Goal: Task Accomplishment & Management: Manage account settings

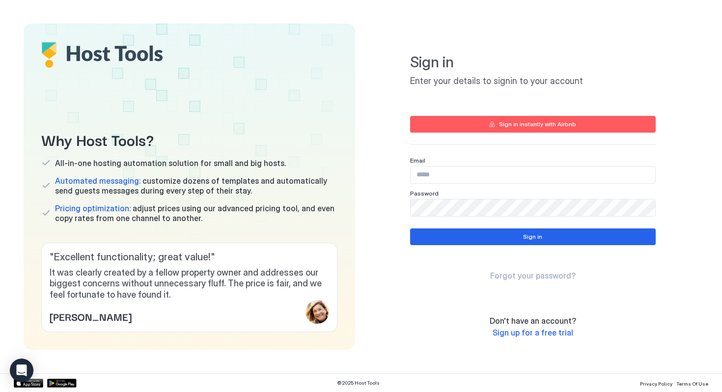
click at [481, 180] on input "Input Field" at bounding box center [533, 175] width 245 height 17
type input "**********"
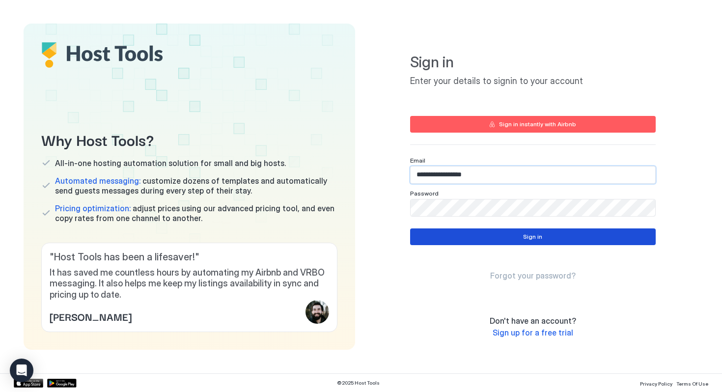
click at [497, 235] on button "Sign in" at bounding box center [533, 237] width 246 height 17
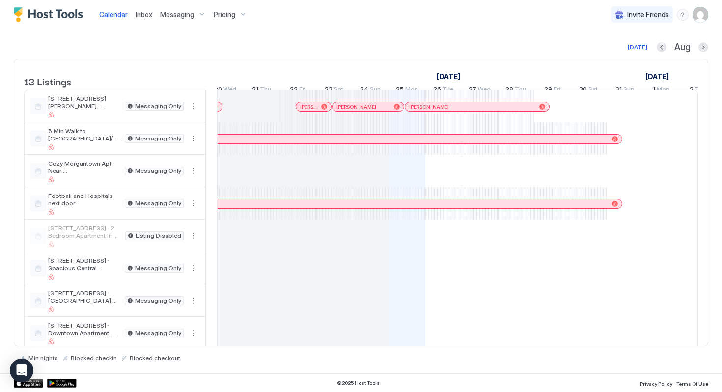
scroll to position [0, 1311]
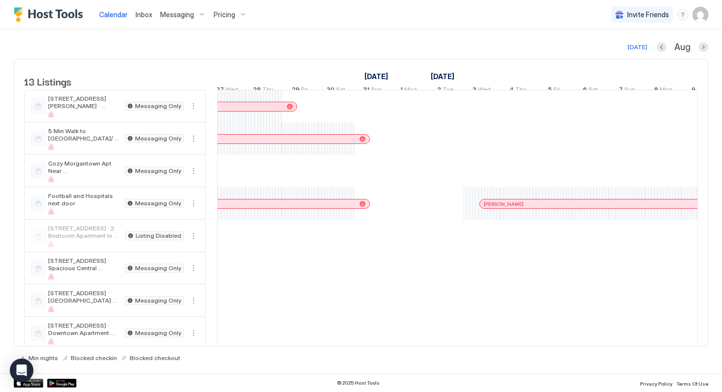
click at [700, 12] on img "User profile" at bounding box center [701, 15] width 16 height 16
click at [625, 53] on div "Settings" at bounding box center [645, 55] width 125 height 17
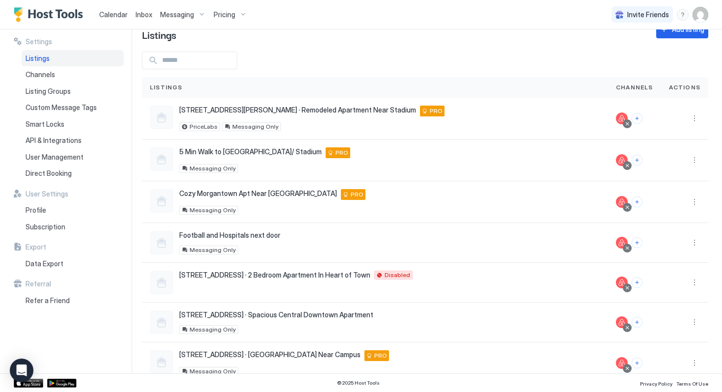
click at [703, 13] on img "User profile" at bounding box center [701, 15] width 16 height 16
click at [62, 226] on div at bounding box center [361, 196] width 722 height 392
click at [52, 228] on span "Subscription" at bounding box center [46, 227] width 40 height 9
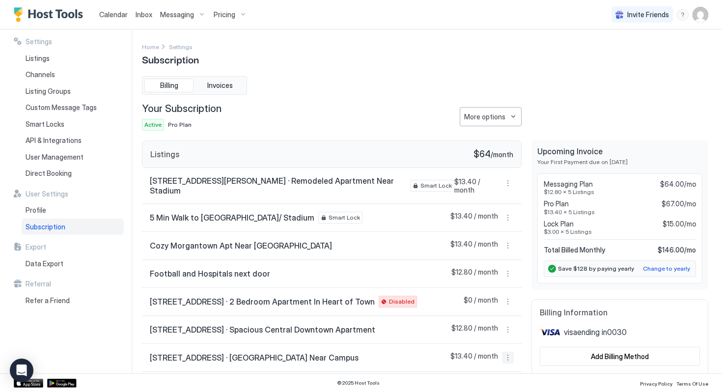
click at [506, 352] on button "More options" at bounding box center [508, 358] width 12 height 12
click at [541, 338] on div at bounding box center [361, 196] width 722 height 392
click at [500, 117] on div "More options" at bounding box center [484, 117] width 41 height 10
click at [509, 147] on span "Cancel Subscription" at bounding box center [493, 149] width 57 height 7
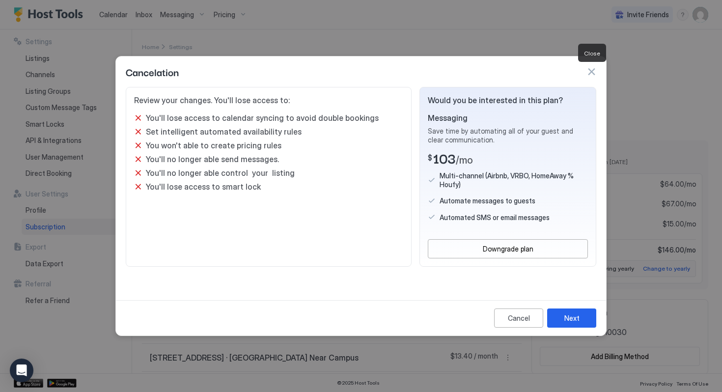
click at [587, 70] on button "button" at bounding box center [592, 72] width 10 height 10
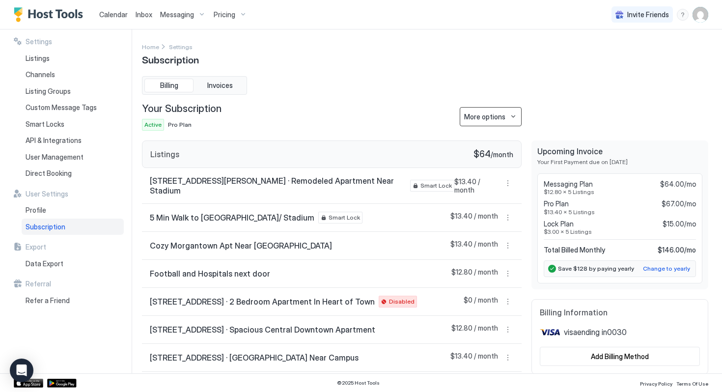
click at [508, 120] on button "More options" at bounding box center [491, 116] width 62 height 19
click at [542, 120] on div at bounding box center [361, 196] width 722 height 392
click at [507, 296] on button "More options" at bounding box center [508, 302] width 12 height 12
click at [497, 284] on div "Remove lock" at bounding box center [486, 280] width 62 height 16
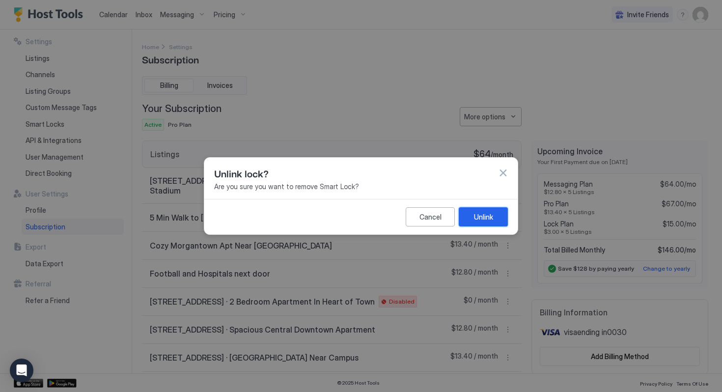
click at [481, 221] on div "Unlink" at bounding box center [483, 217] width 19 height 10
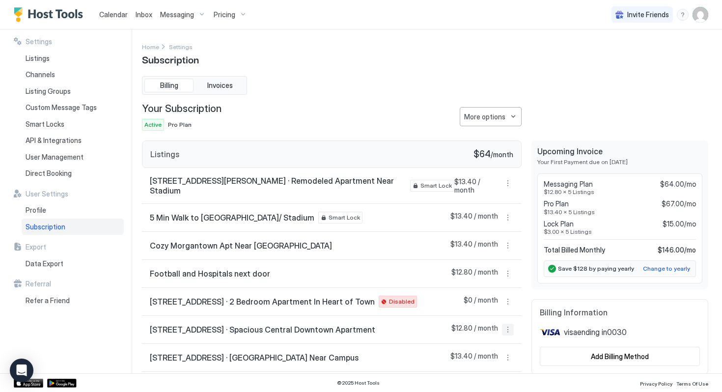
click at [505, 324] on button "More options" at bounding box center [508, 330] width 12 height 12
click at [491, 305] on span "Remove lock" at bounding box center [487, 307] width 36 height 7
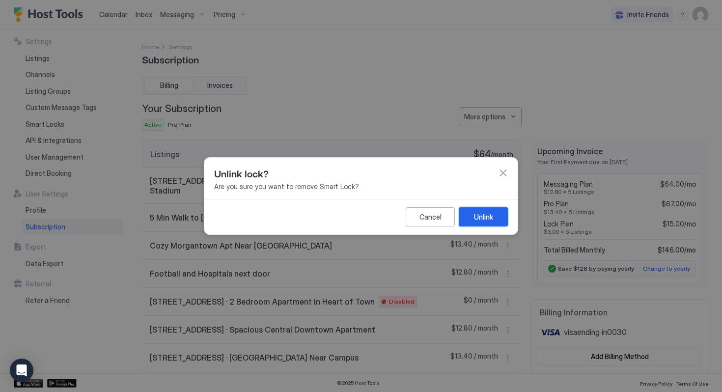
click at [476, 217] on div "Unlink" at bounding box center [483, 217] width 19 height 10
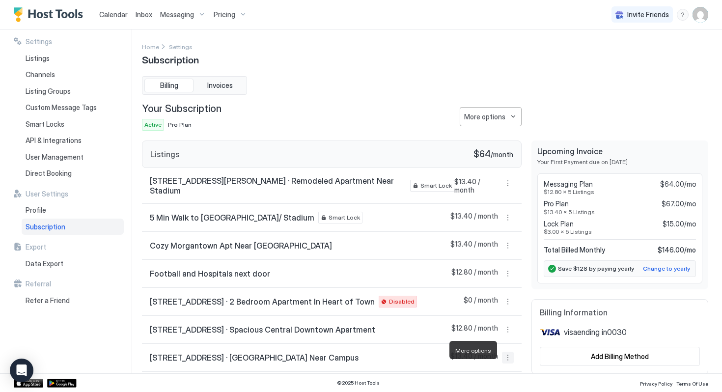
click at [504, 352] on button "More options" at bounding box center [508, 358] width 12 height 12
click at [498, 329] on div "Remove lock" at bounding box center [486, 336] width 62 height 16
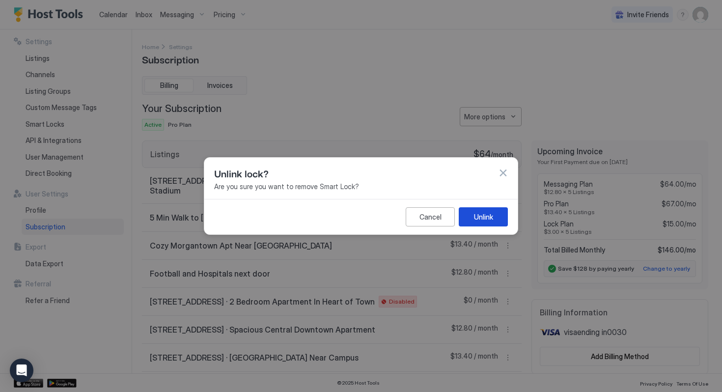
click at [485, 223] on button "Unlink" at bounding box center [483, 216] width 49 height 19
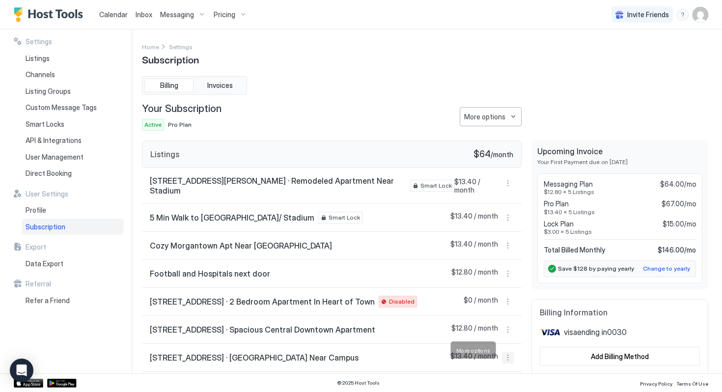
click at [507, 352] on button "More options" at bounding box center [508, 358] width 12 height 12
click at [496, 305] on span "Listing Settings" at bounding box center [491, 303] width 44 height 7
click at [510, 325] on button "More options" at bounding box center [508, 330] width 12 height 12
click at [488, 283] on div "Listing Settings" at bounding box center [486, 276] width 62 height 16
click at [509, 324] on button "More options" at bounding box center [508, 330] width 12 height 12
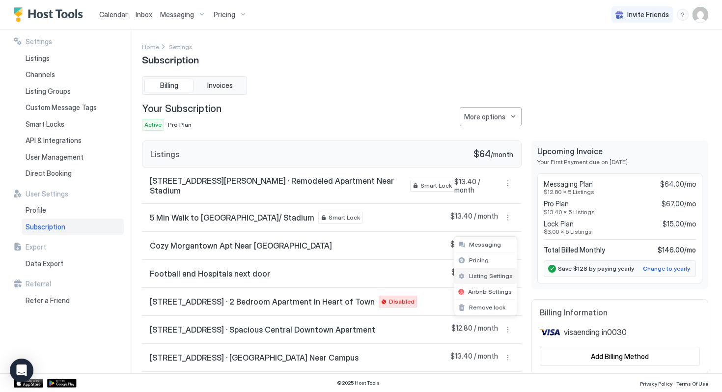
click at [491, 280] on div "Listing Settings" at bounding box center [486, 276] width 62 height 16
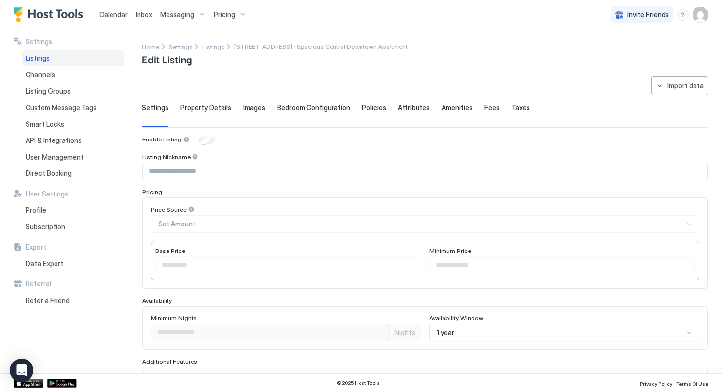
scroll to position [246, 0]
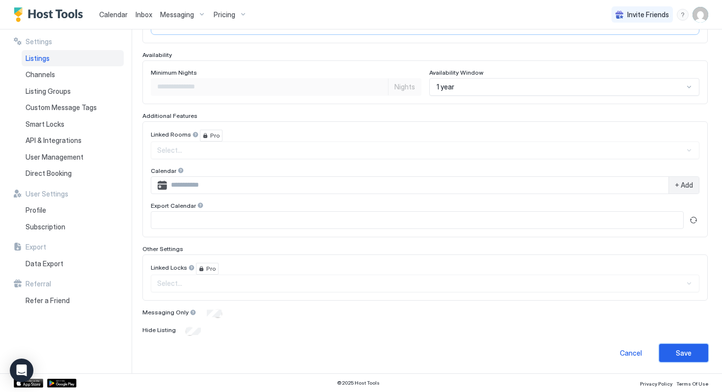
click at [692, 351] on button "Save" at bounding box center [683, 353] width 49 height 18
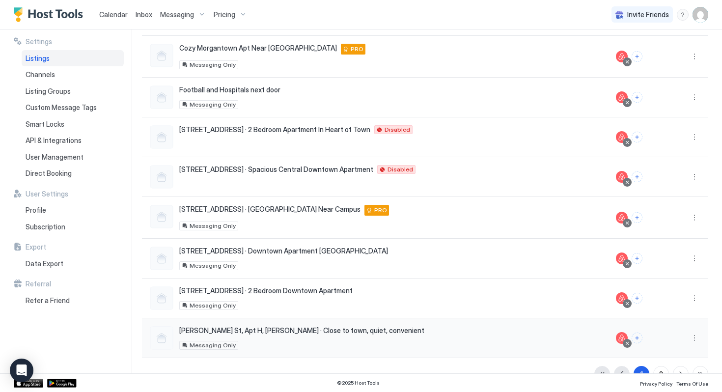
scroll to position [190, 0]
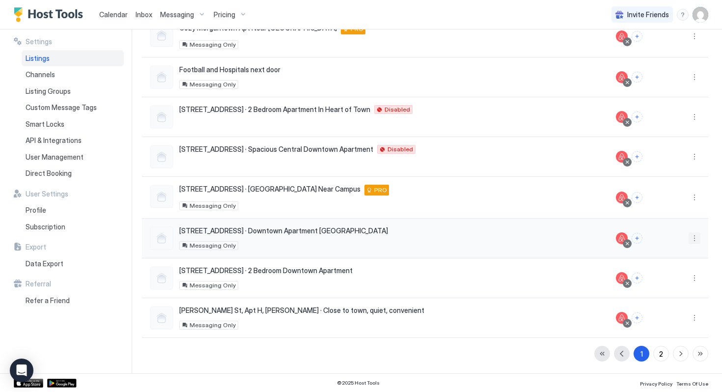
click at [690, 237] on button "More options" at bounding box center [695, 238] width 12 height 12
click at [653, 328] on span "Delete" at bounding box center [660, 330] width 18 height 7
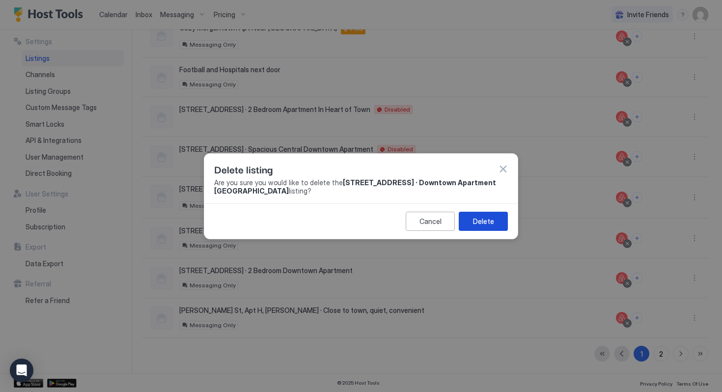
click at [489, 223] on div "Delete" at bounding box center [483, 221] width 21 height 10
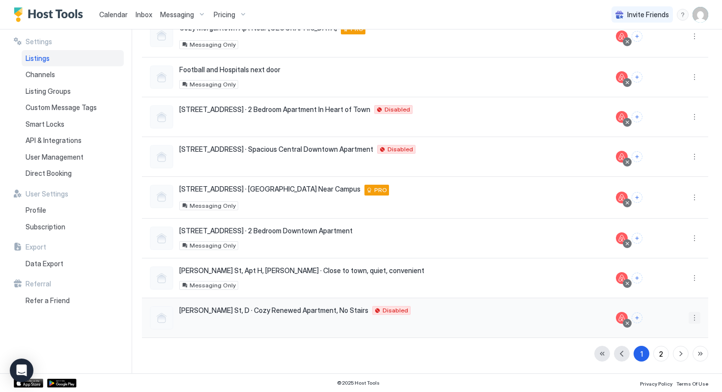
click at [698, 320] on button "More options" at bounding box center [695, 318] width 12 height 12
click at [668, 302] on div "Delete" at bounding box center [669, 304] width 67 height 16
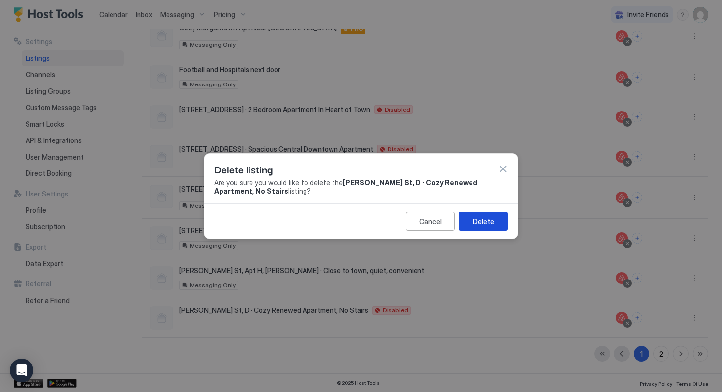
click at [490, 220] on div "Delete" at bounding box center [483, 221] width 21 height 10
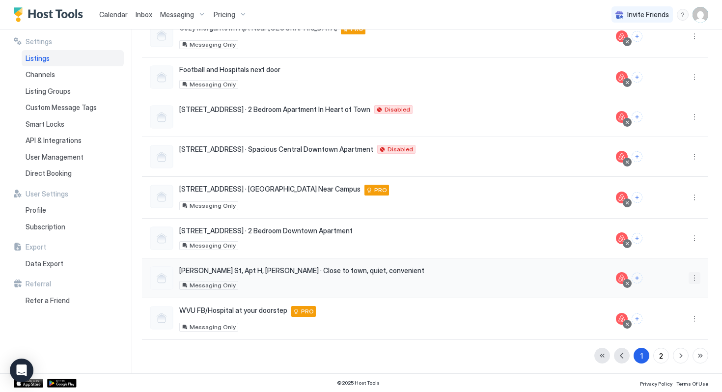
click at [693, 279] on button "More options" at bounding box center [695, 278] width 12 height 12
click at [651, 371] on span "Delete" at bounding box center [660, 370] width 18 height 7
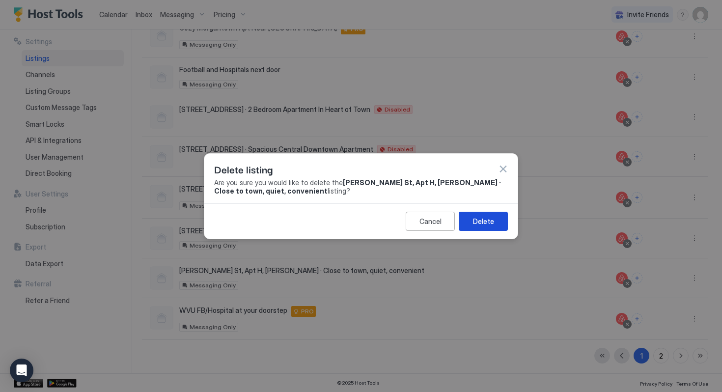
click at [489, 220] on div "Delete" at bounding box center [483, 221] width 21 height 10
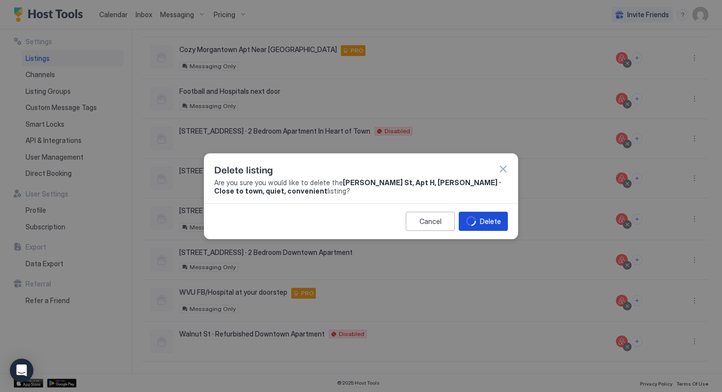
scroll to position [169, 0]
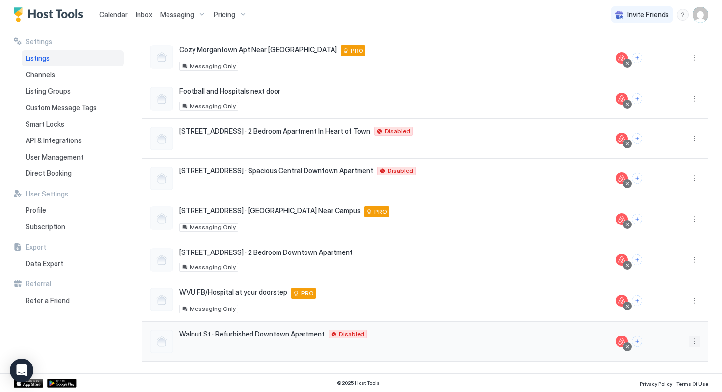
click at [696, 341] on button "More options" at bounding box center [695, 342] width 12 height 12
click at [672, 328] on div "Delete" at bounding box center [669, 327] width 67 height 16
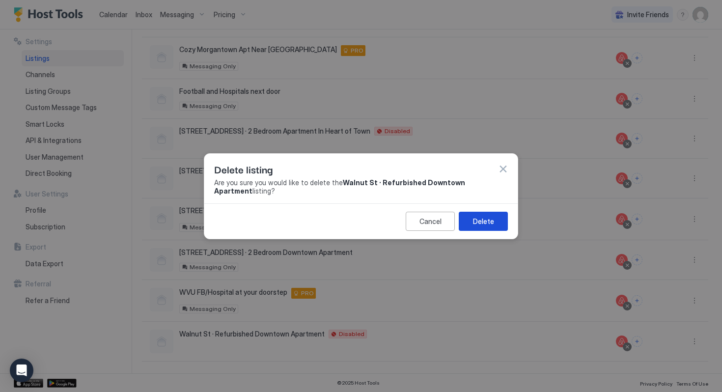
click at [490, 216] on div "Delete" at bounding box center [483, 221] width 21 height 10
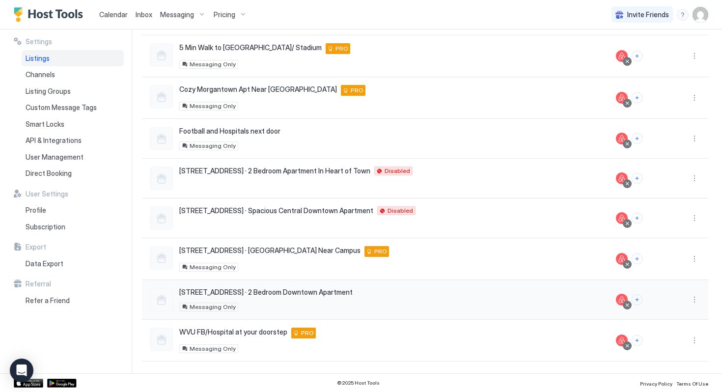
click at [686, 298] on div at bounding box center [684, 300] width 31 height 12
click at [698, 302] on button "More options" at bounding box center [695, 300] width 12 height 12
click at [671, 285] on div "Delete" at bounding box center [669, 286] width 67 height 16
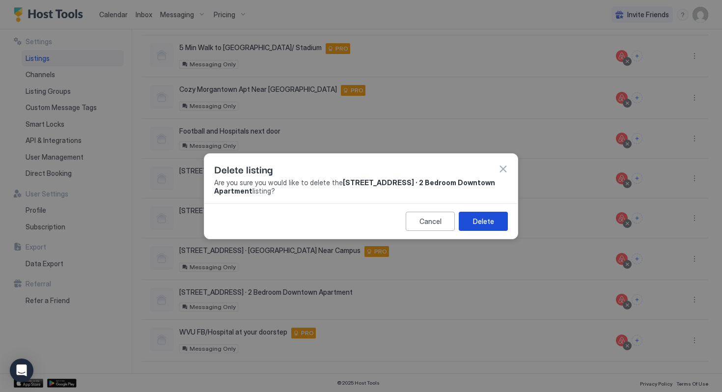
click at [478, 217] on div "Delete" at bounding box center [483, 221] width 21 height 10
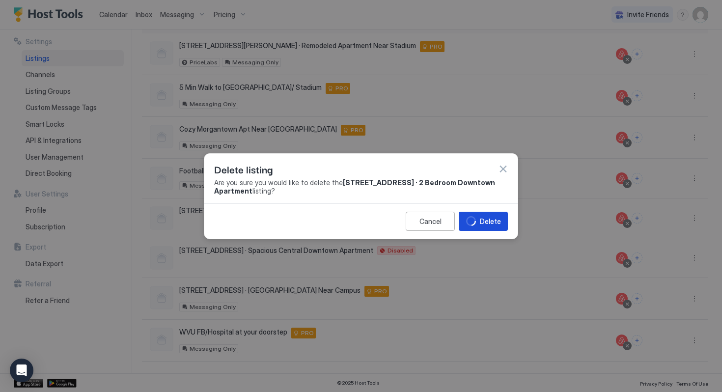
scroll to position [89, 0]
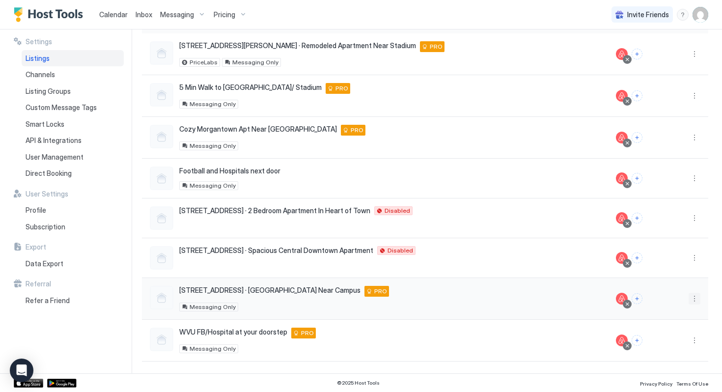
click at [696, 298] on button "More options" at bounding box center [695, 299] width 12 height 12
click at [658, 285] on span "Delete" at bounding box center [660, 284] width 18 height 7
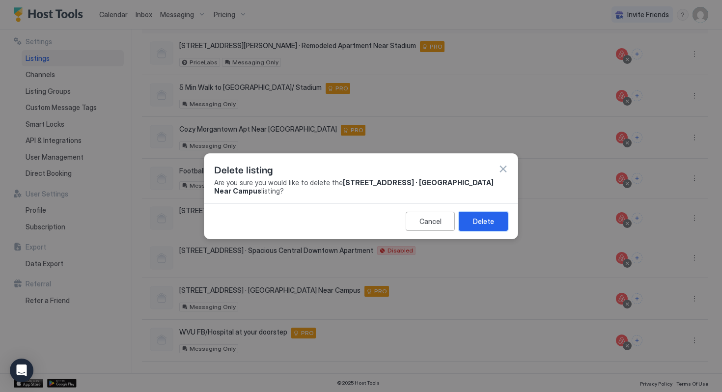
click at [487, 223] on div "Delete" at bounding box center [483, 221] width 21 height 10
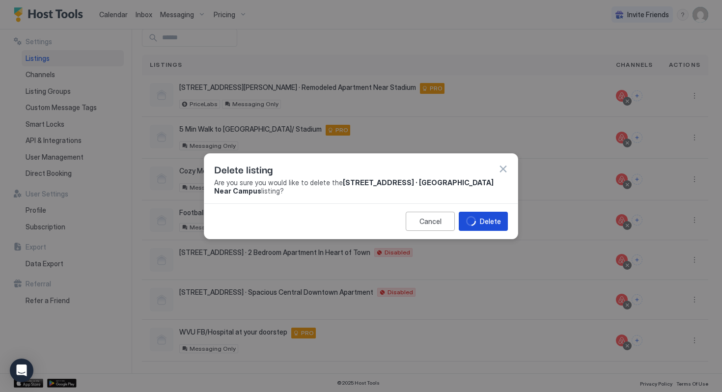
scroll to position [47, 0]
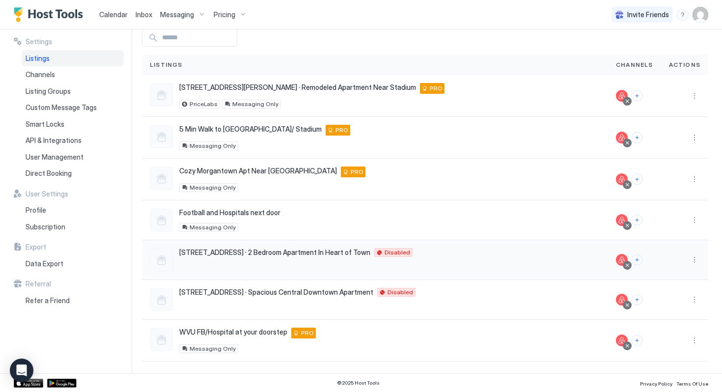
click at [687, 256] on div at bounding box center [684, 260] width 31 height 12
click at [693, 259] on button "More options" at bounding box center [695, 260] width 12 height 12
click at [659, 356] on span "Delete" at bounding box center [660, 352] width 18 height 7
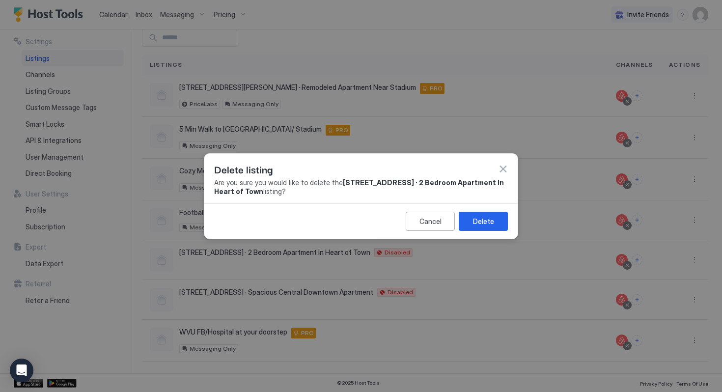
click at [497, 231] on div "Cancel Delete" at bounding box center [361, 220] width 314 height 35
click at [488, 219] on div "Delete" at bounding box center [483, 221] width 21 height 10
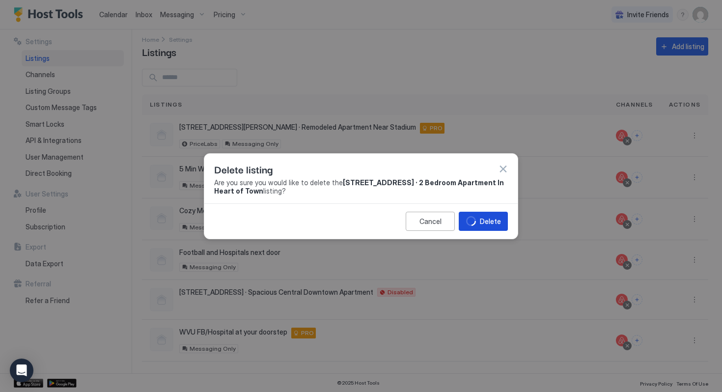
scroll to position [7, 0]
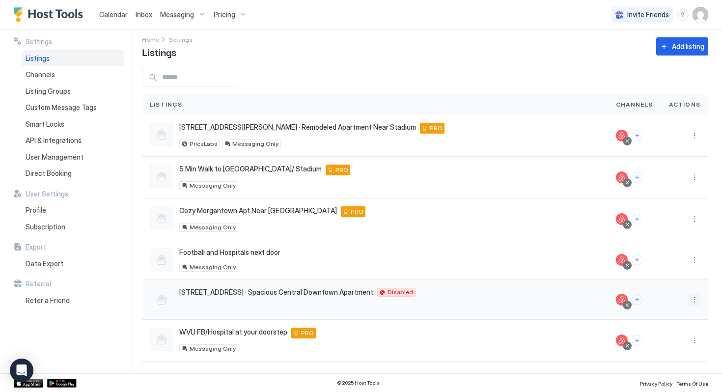
click at [695, 299] on button "More options" at bounding box center [695, 300] width 12 height 12
click at [660, 282] on span "Delete" at bounding box center [660, 285] width 18 height 7
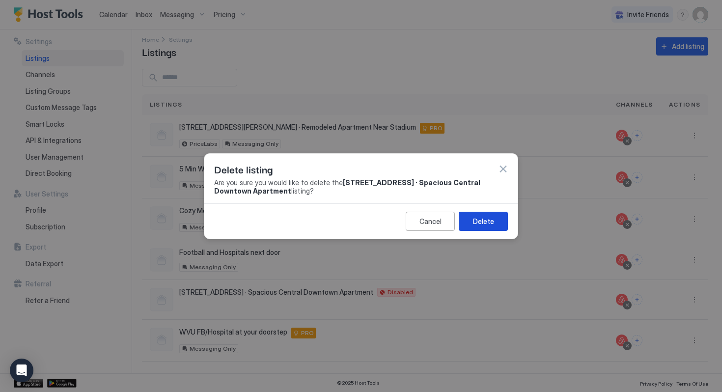
click at [473, 217] on div "Delete" at bounding box center [483, 221] width 21 height 10
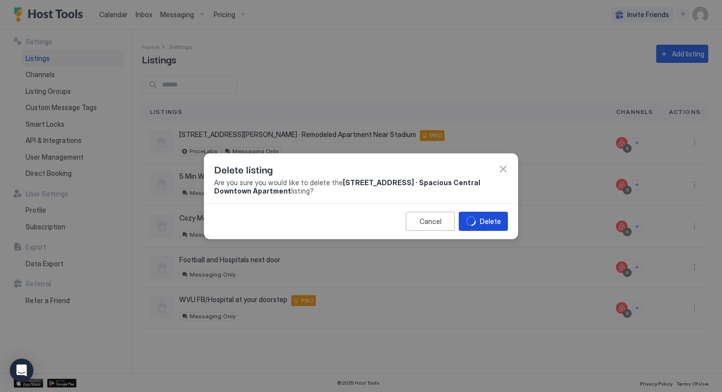
scroll to position [0, 0]
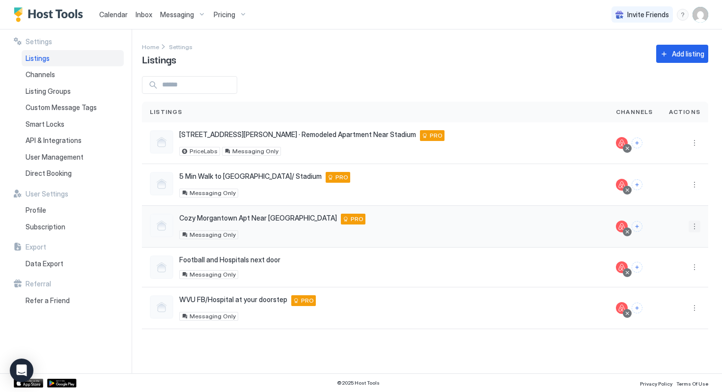
click at [697, 226] on button "More options" at bounding box center [695, 227] width 12 height 12
click at [647, 320] on div "Delete" at bounding box center [654, 318] width 29 height 7
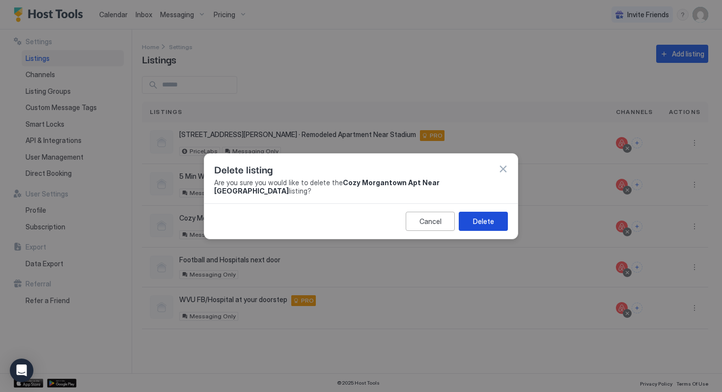
click at [484, 218] on div "Delete" at bounding box center [483, 221] width 21 height 10
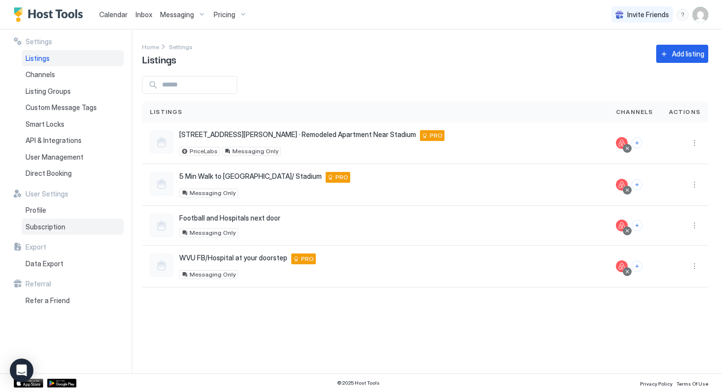
click at [28, 232] on div "Subscription" at bounding box center [73, 227] width 102 height 17
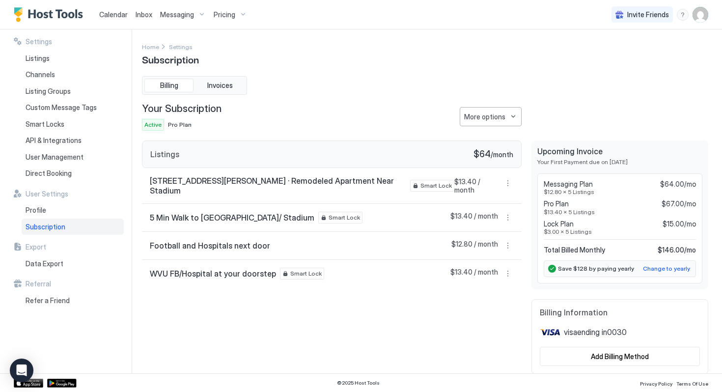
scroll to position [0, 0]
click at [674, 238] on div "Messaging Plan $30.00/mo $30.00 x 1 Listing Pro Plan $51.00/mo $17.00 x 3 Listi…" at bounding box center [620, 209] width 152 height 60
click at [503, 240] on button "More options" at bounding box center [508, 246] width 12 height 12
click at [347, 344] on div at bounding box center [361, 196] width 722 height 392
click at [225, 91] on button "Invoices" at bounding box center [220, 86] width 49 height 14
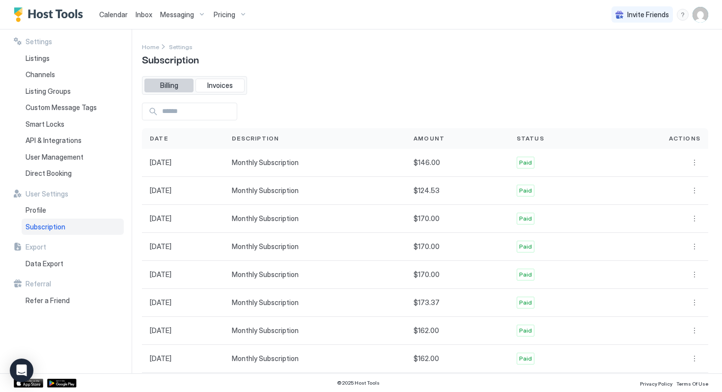
click at [179, 88] on button "Billing" at bounding box center [168, 86] width 49 height 14
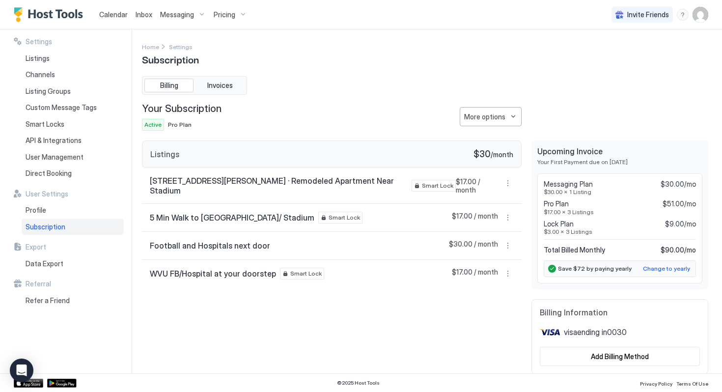
scroll to position [0, 0]
click at [669, 232] on span "$3.00 x 3 Listings" at bounding box center [620, 231] width 152 height 7
click at [508, 239] on button "More options" at bounding box center [508, 245] width 12 height 12
click at [501, 279] on span "Listing Settings" at bounding box center [491, 282] width 44 height 7
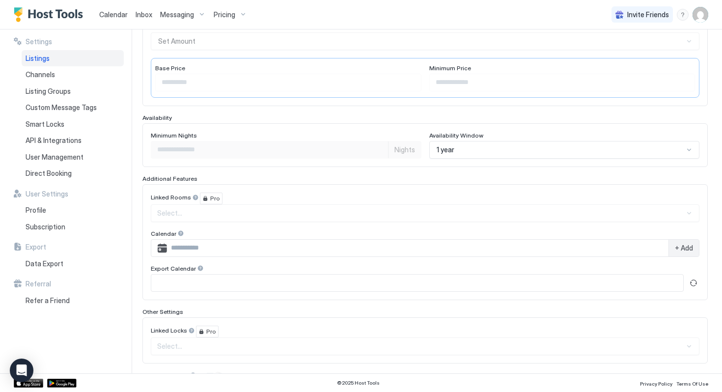
scroll to position [228, 0]
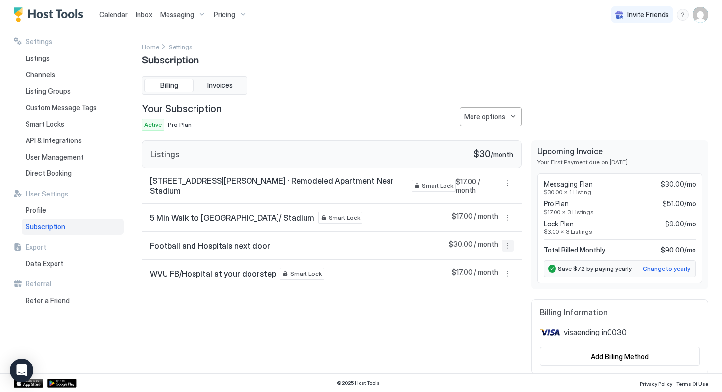
click at [510, 240] on button "More options" at bounding box center [508, 246] width 12 height 12
click at [507, 280] on span "Listing Settings" at bounding box center [491, 283] width 44 height 7
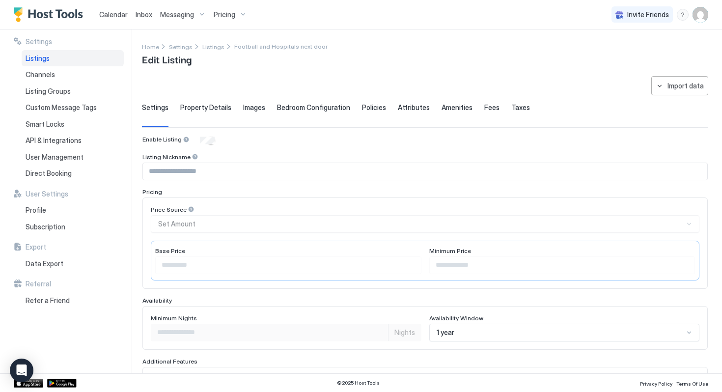
scroll to position [228, 0]
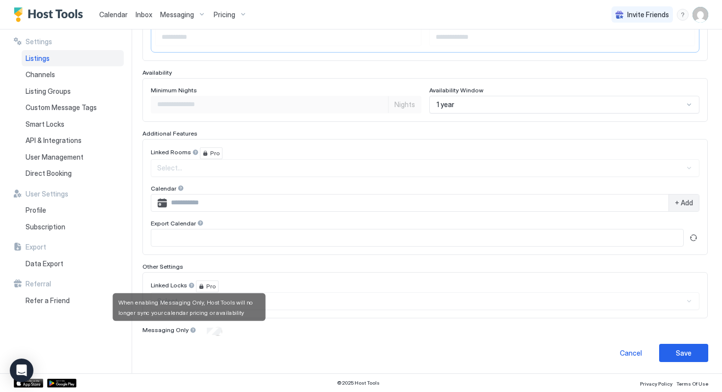
click at [190, 331] on div at bounding box center [193, 330] width 7 height 7
